Goal: Communication & Community: Answer question/provide support

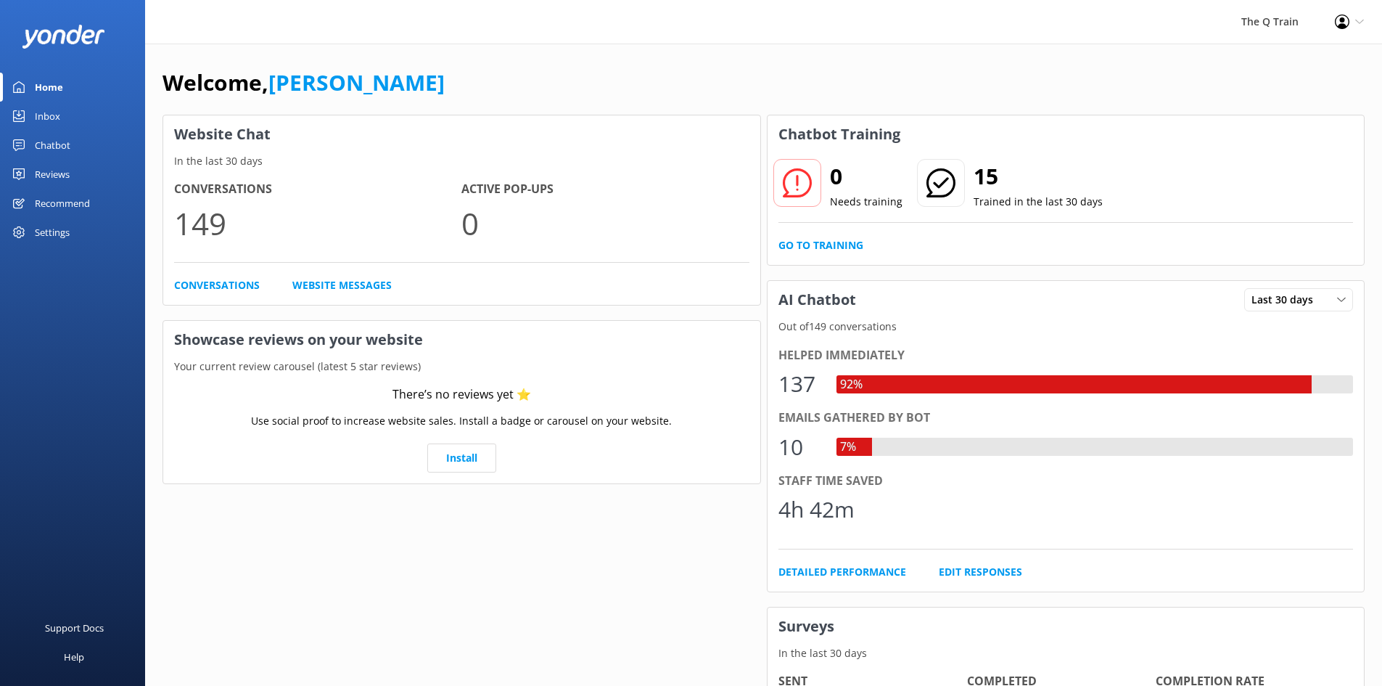
click at [57, 110] on div "Inbox" at bounding box center [47, 116] width 25 height 29
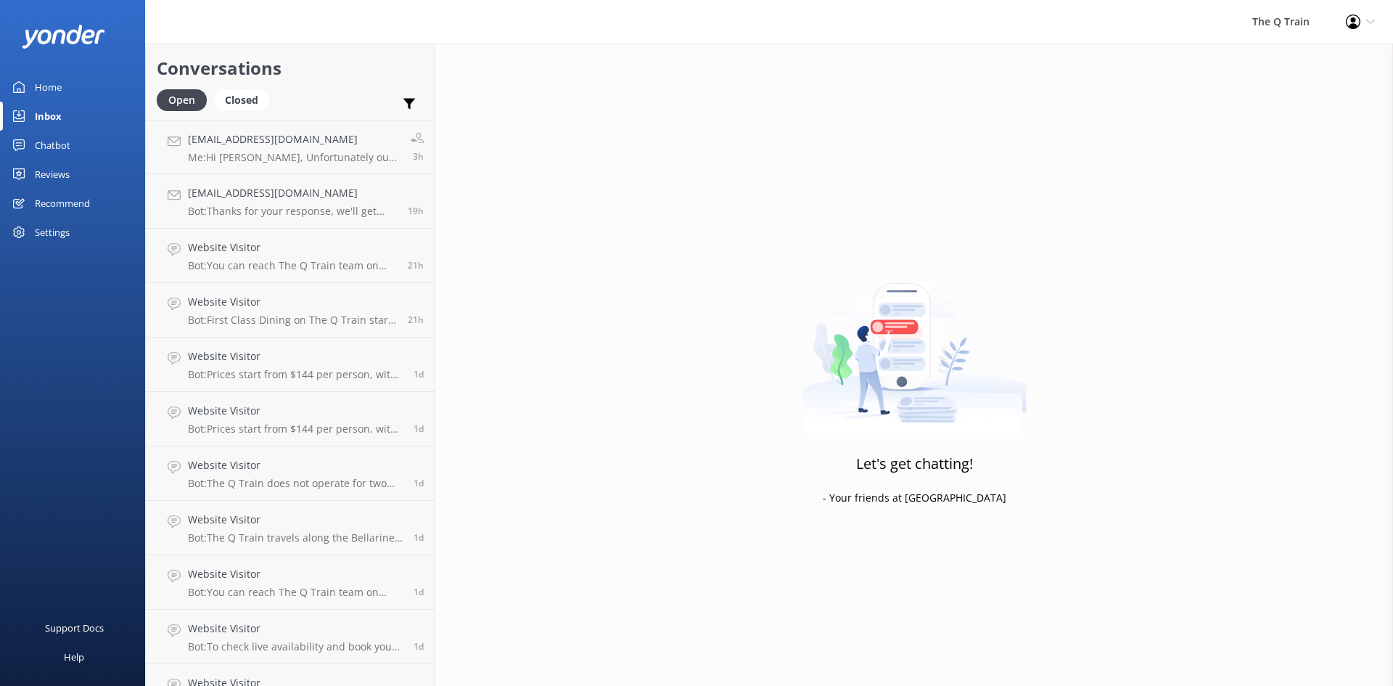
click at [57, 85] on div "Home" at bounding box center [48, 87] width 27 height 29
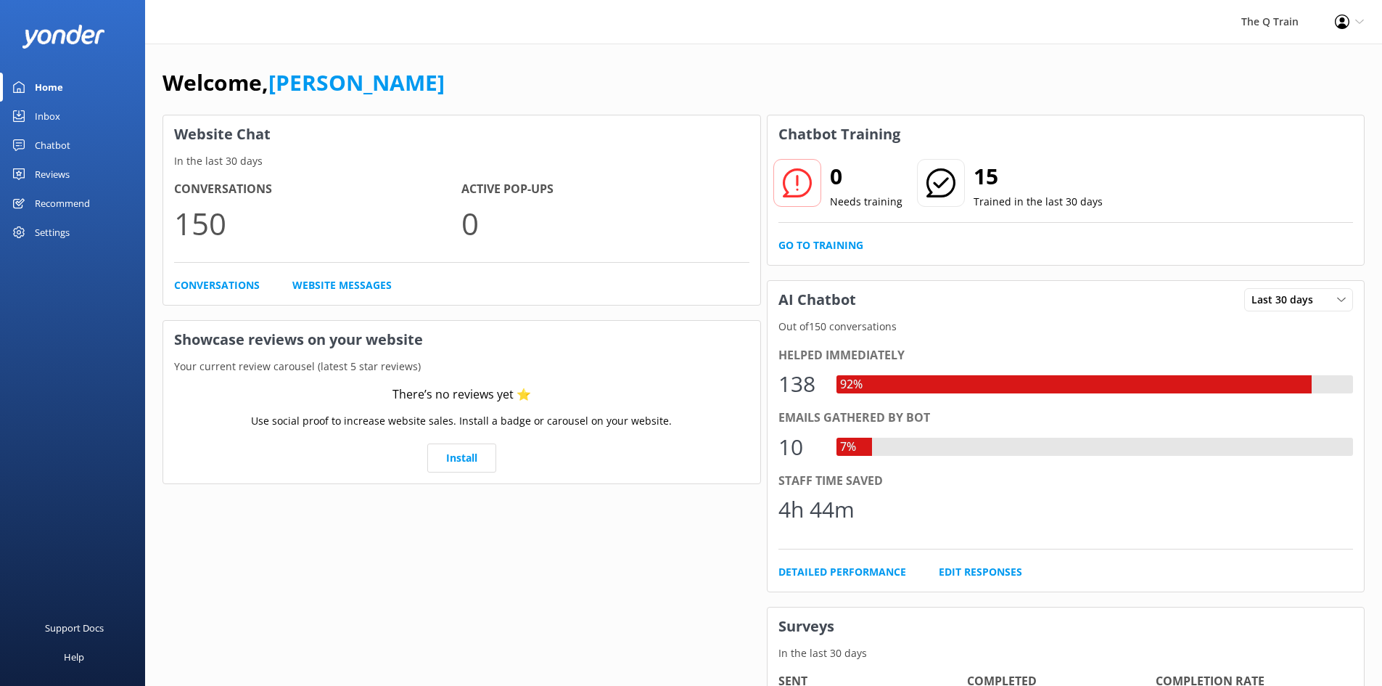
click at [53, 115] on div "Inbox" at bounding box center [47, 116] width 25 height 29
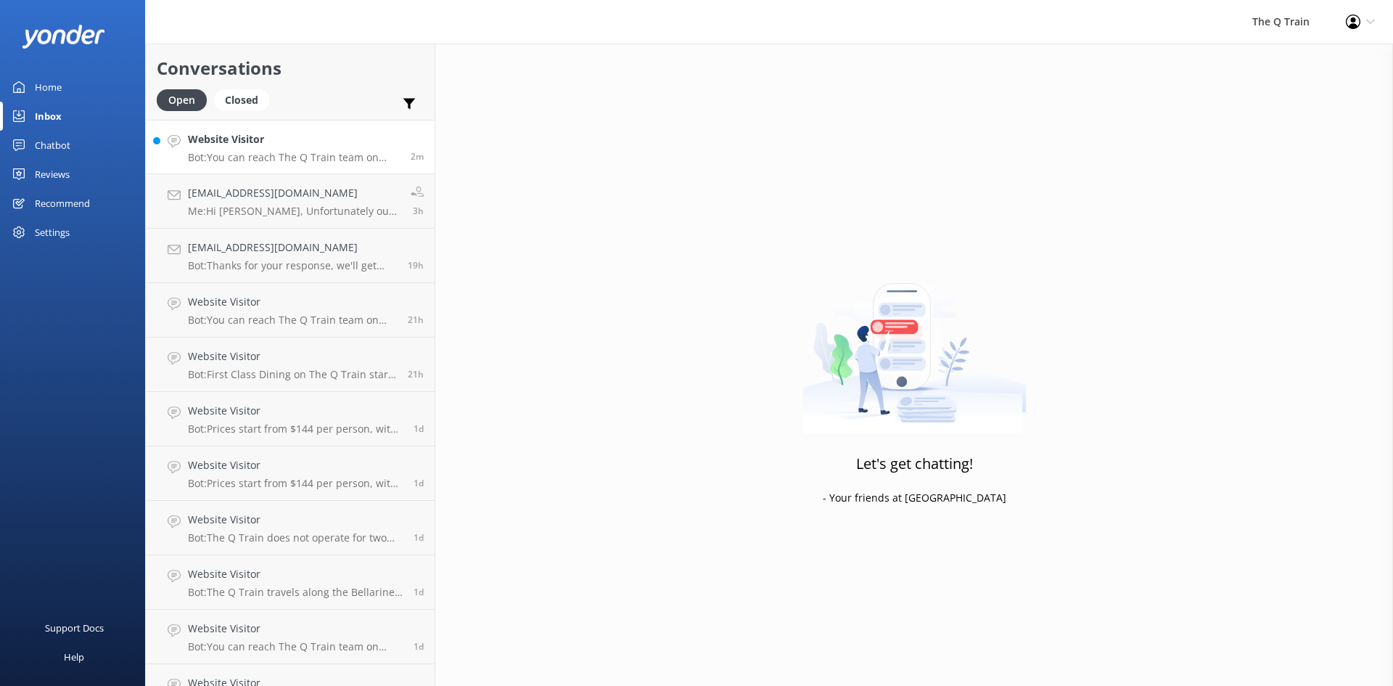
click at [281, 139] on h4 "Website Visitor" at bounding box center [294, 139] width 212 height 16
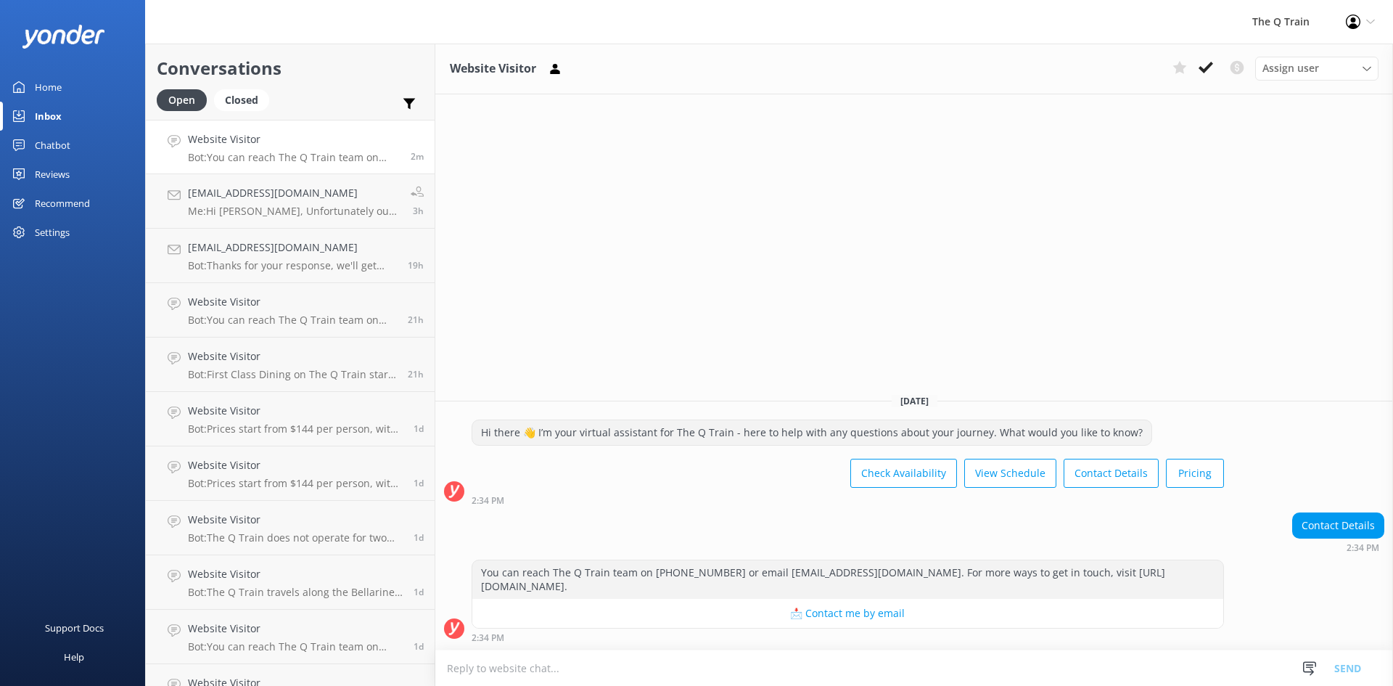
click at [44, 84] on div "Home" at bounding box center [48, 87] width 27 height 29
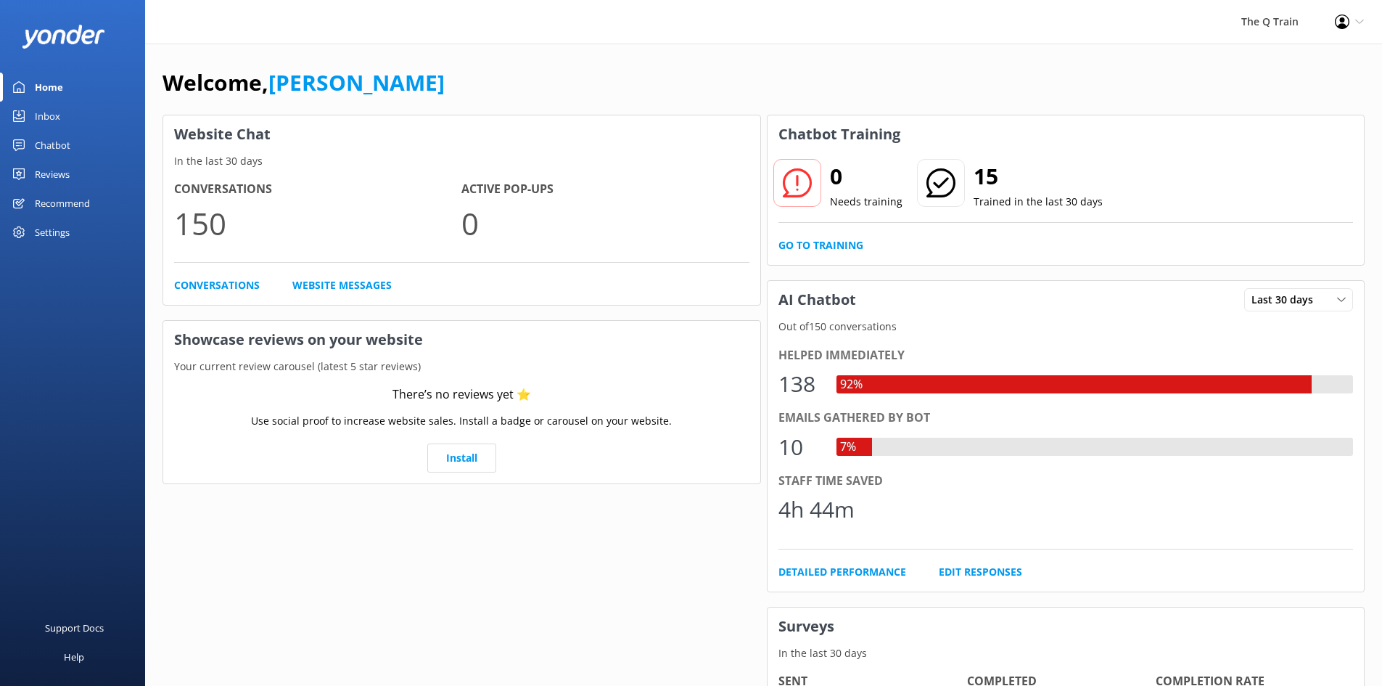
click at [973, 44] on div "Welcome, [PERSON_NAME] Website Chat In the last 30 days Conversations 150 Activ…" at bounding box center [763, 499] width 1237 height 911
